Goal: Transaction & Acquisition: Book appointment/travel/reservation

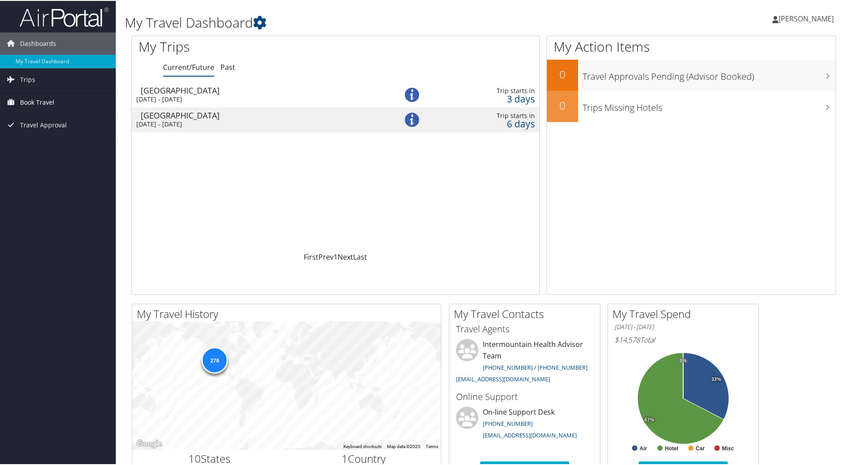
click at [27, 98] on span "Book Travel" at bounding box center [37, 101] width 34 height 22
click at [47, 147] on link "Book/Manage Online Trips" at bounding box center [58, 145] width 116 height 13
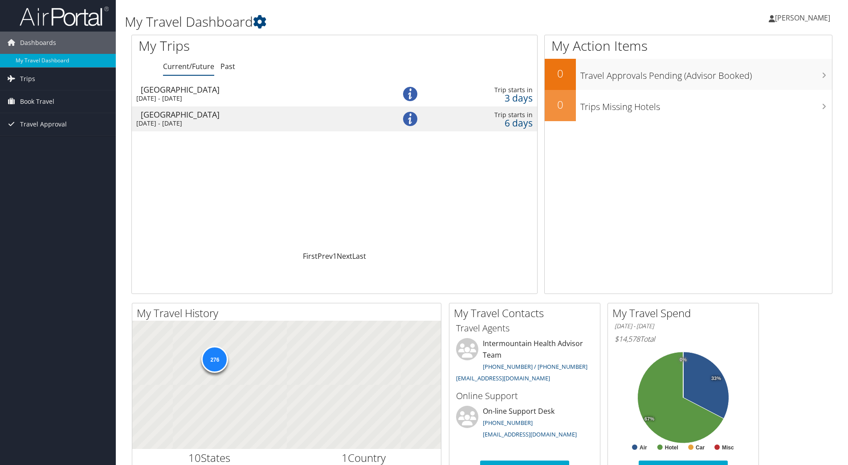
click at [45, 104] on span "Book Travel" at bounding box center [37, 101] width 34 height 22
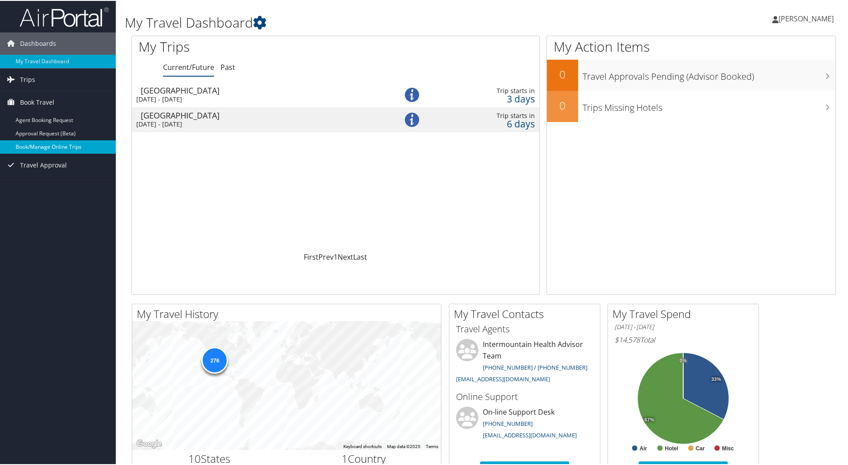
click at [33, 144] on link "Book/Manage Online Trips" at bounding box center [58, 145] width 116 height 13
